Goal: Find contact information: Find contact information

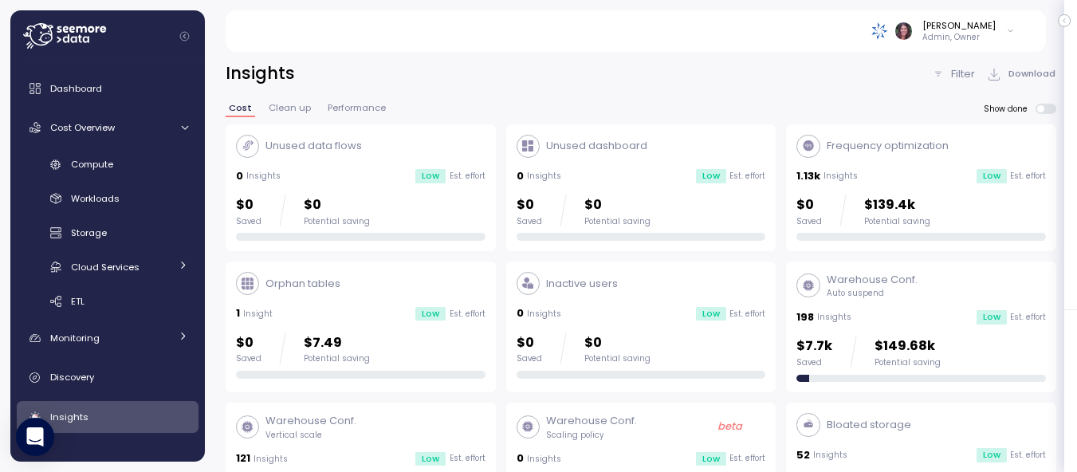
scroll to position [53, 0]
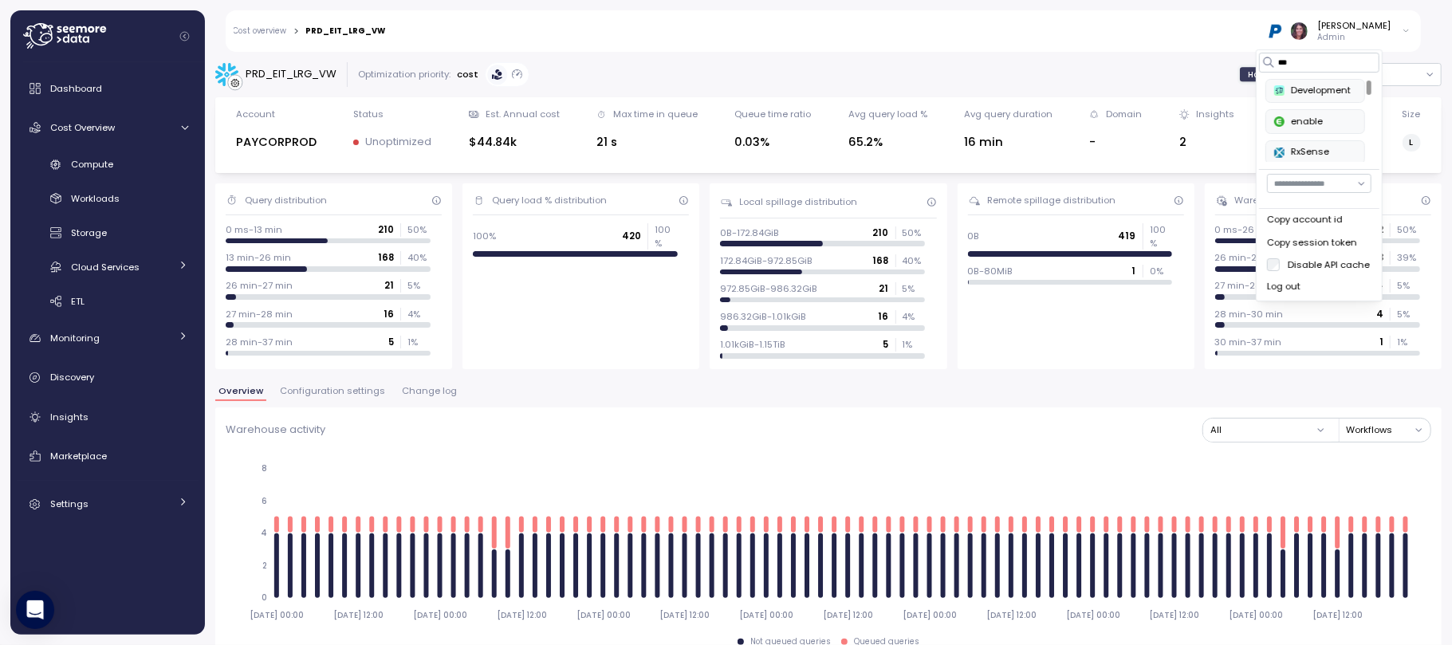
scroll to position [686, 0]
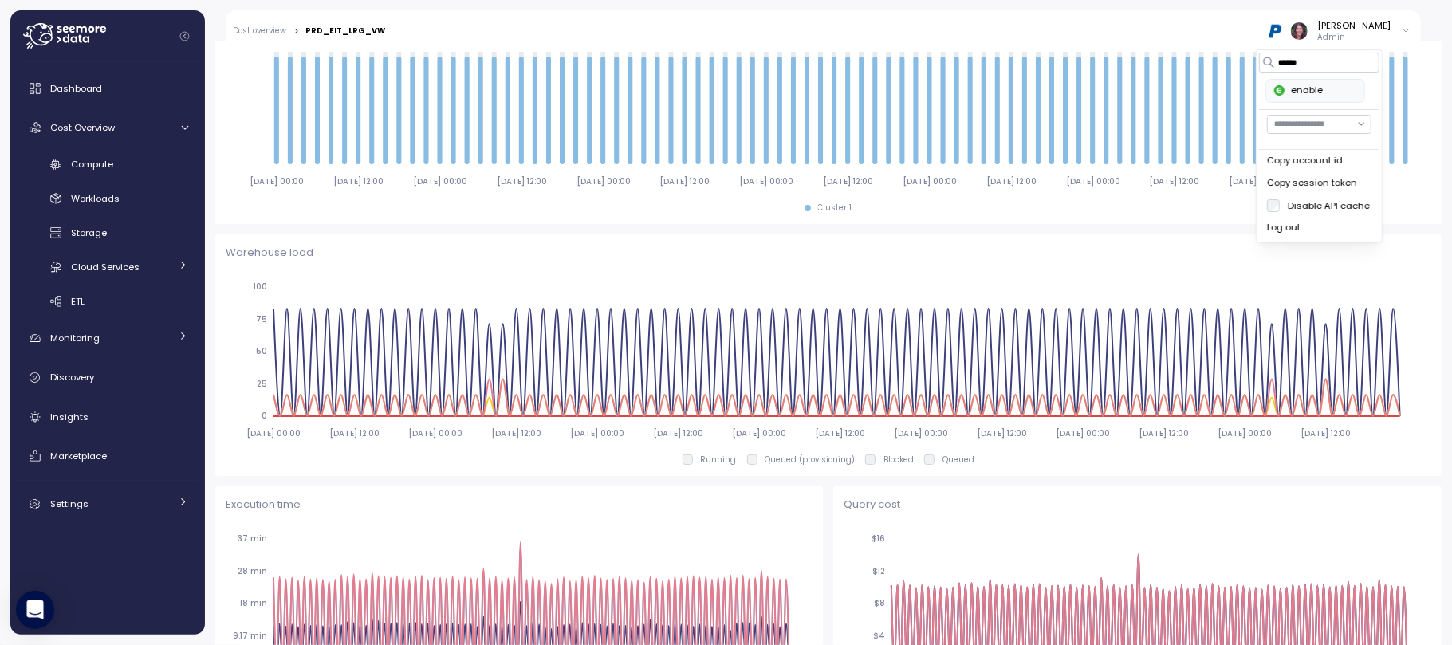
click at [1303, 91] on div "enable" at bounding box center [1315, 91] width 82 height 14
type input "******"
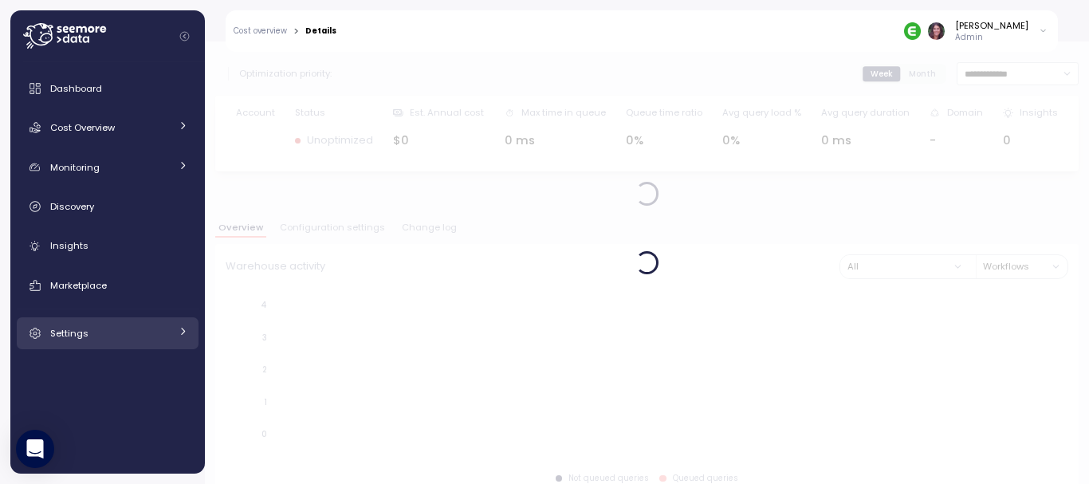
click at [58, 328] on span "Settings" at bounding box center [69, 333] width 38 height 13
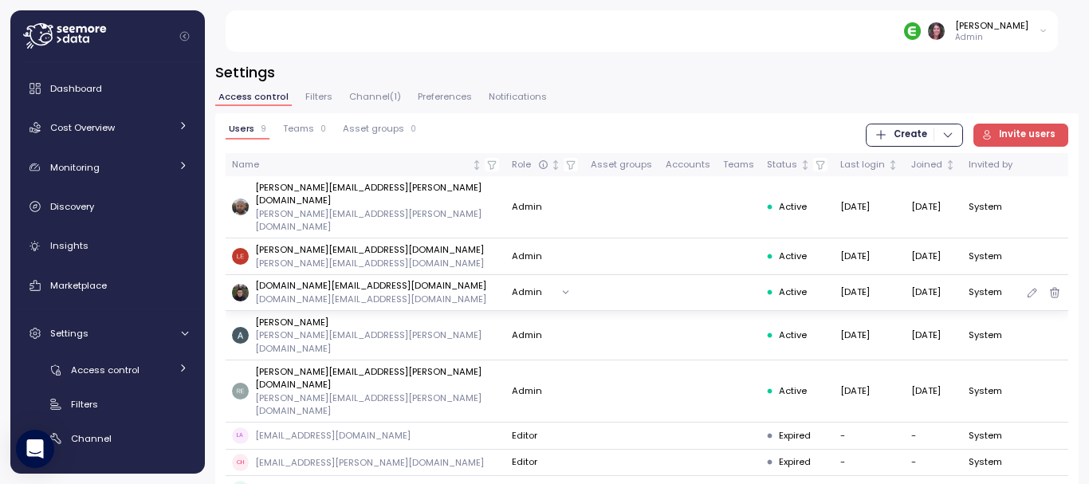
click at [512, 281] on button "Admin" at bounding box center [544, 292] width 65 height 23
click at [305, 280] on td "gangxin.li@enable.com gangxin.li@enable.com" at bounding box center [366, 293] width 281 height 36
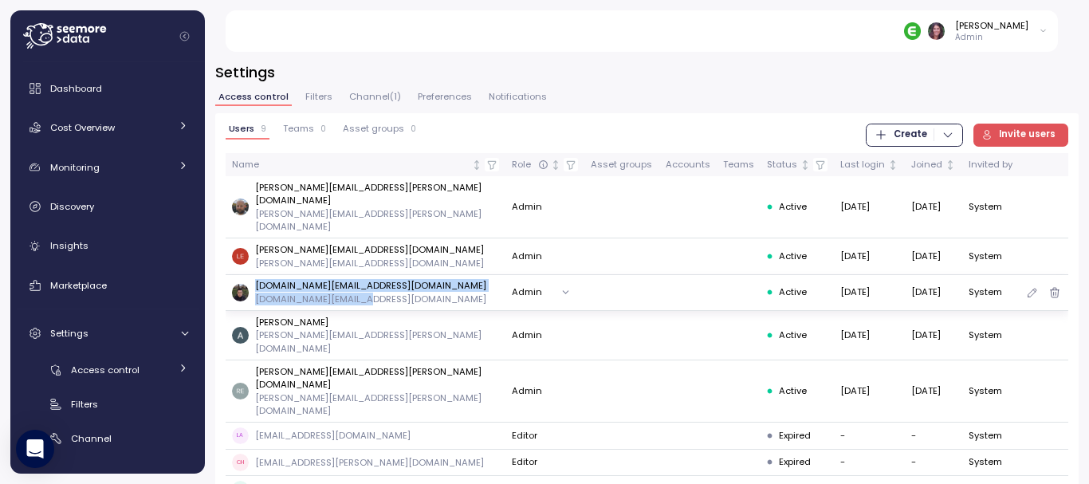
drag, startPoint x: 379, startPoint y: 270, endPoint x: 239, endPoint y: 256, distance: 140.2
click at [239, 279] on div "gangxin.li@enable.com gangxin.li@enable.com" at bounding box center [365, 292] width 267 height 26
copy div "gangxin.li@enable.com gangxin.li@enable.com"
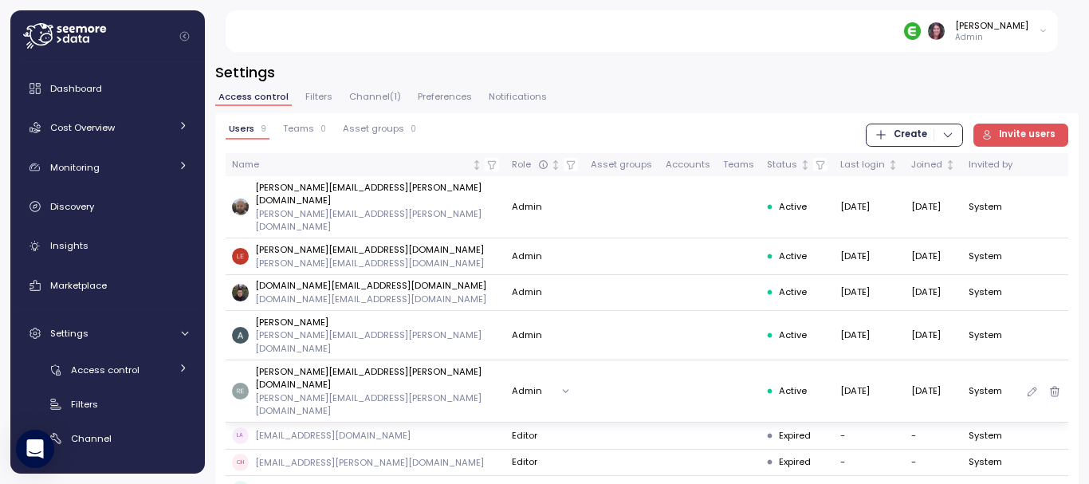
click at [353, 360] on td "rex.liu@enable.com rex.liu@enable.com" at bounding box center [366, 391] width 281 height 62
